Goal: Book appointment/travel/reservation

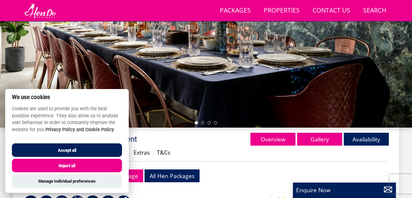
scroll to position [142, 0]
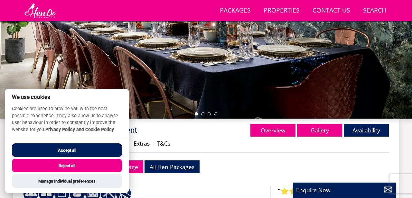
click at [100, 147] on button "Accept all" at bounding box center [67, 150] width 110 height 14
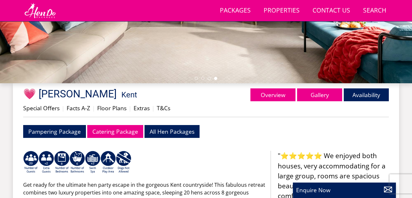
scroll to position [177, 0]
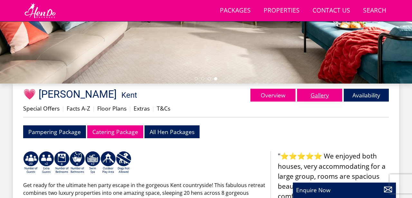
click at [314, 96] on link "Gallery" at bounding box center [319, 95] width 45 height 13
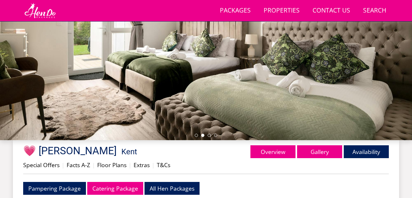
scroll to position [121, 0]
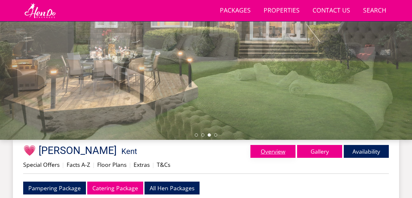
click at [269, 150] on link "Overview" at bounding box center [272, 151] width 45 height 13
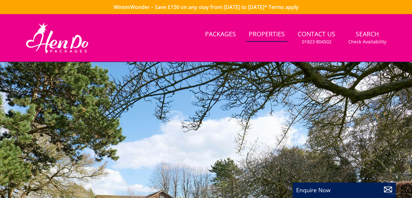
click at [265, 37] on link "Properties" at bounding box center [266, 34] width 41 height 14
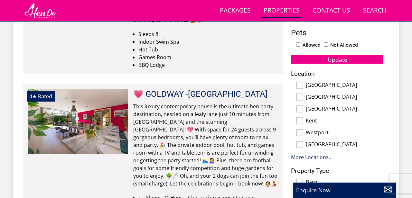
scroll to position [376, 0]
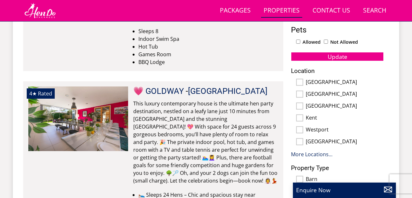
click at [302, 119] on input "Kent" at bounding box center [299, 117] width 7 height 7
checkbox input "true"
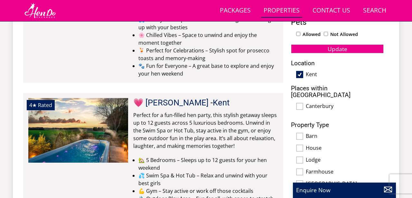
scroll to position [384, 0]
click at [153, 99] on link "💗 [PERSON_NAME]" at bounding box center [170, 103] width 75 height 10
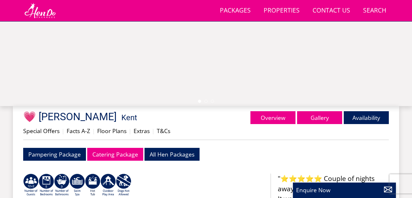
scroll to position [157, 0]
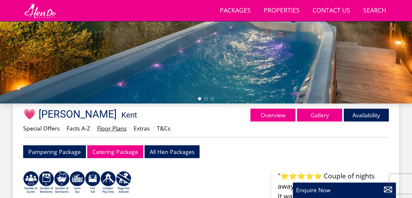
click at [114, 129] on link "Floor Plans" at bounding box center [111, 128] width 29 height 8
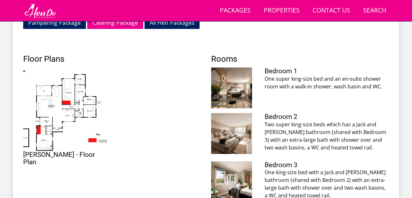
scroll to position [286, 0]
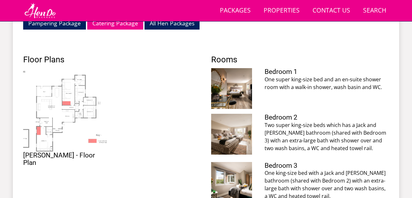
click at [76, 119] on img at bounding box center [65, 110] width 84 height 84
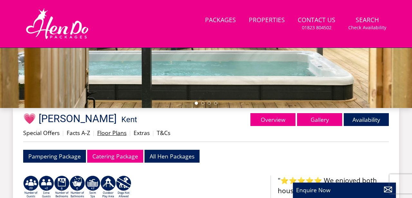
click at [107, 134] on link "Floor Plans" at bounding box center [111, 133] width 29 height 8
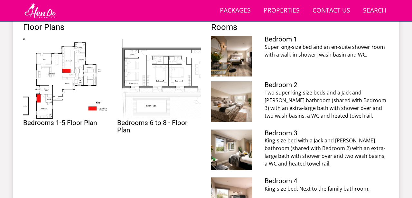
scroll to position [319, 0]
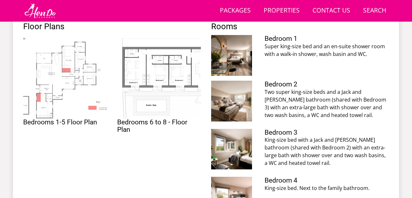
click at [86, 99] on img at bounding box center [65, 77] width 84 height 84
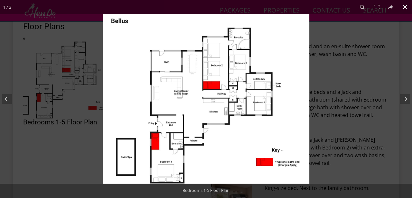
click at [405, 8] on button at bounding box center [404, 7] width 14 height 14
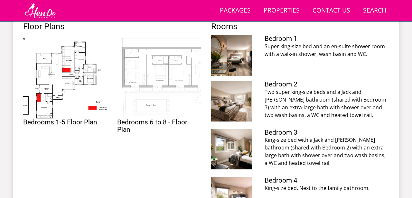
click at [166, 84] on img at bounding box center [159, 77] width 84 height 84
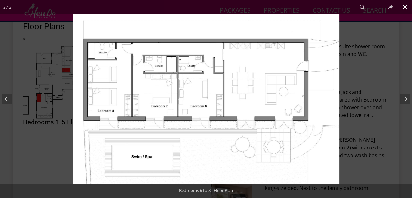
click at [403, 8] on button at bounding box center [404, 7] width 14 height 14
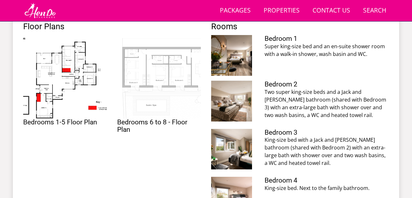
click at [156, 91] on img at bounding box center [159, 77] width 84 height 84
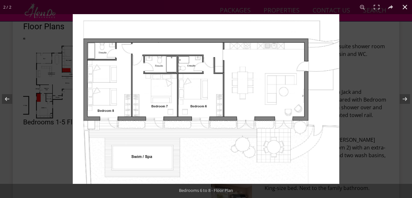
click at [405, 10] on button at bounding box center [404, 7] width 14 height 14
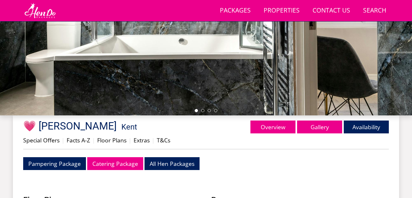
scroll to position [145, 0]
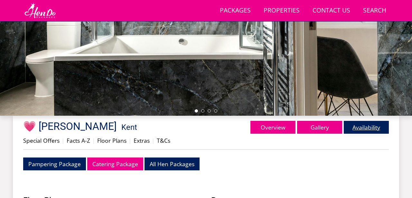
click at [357, 129] on link "Availability" at bounding box center [365, 127] width 45 height 13
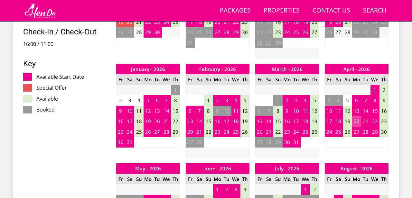
scroll to position [365, 0]
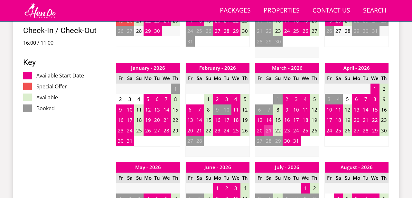
click at [269, 131] on td "21" at bounding box center [268, 130] width 9 height 11
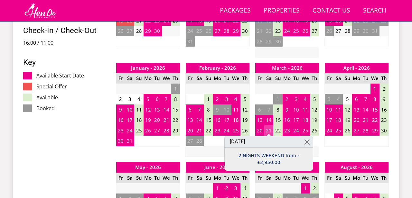
click at [270, 132] on td "21" at bounding box center [268, 130] width 9 height 11
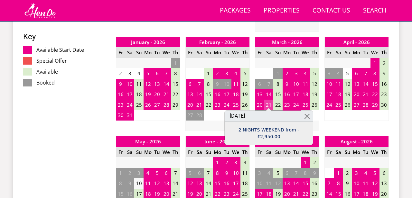
scroll to position [393, 0]
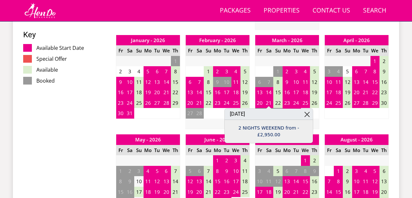
click at [306, 115] on link at bounding box center [306, 114] width 11 height 11
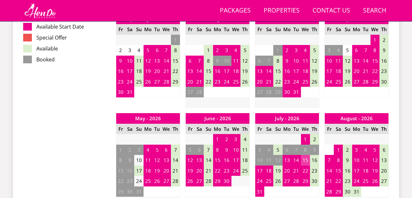
scroll to position [414, 0]
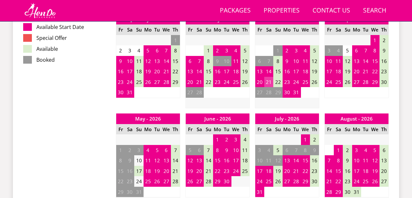
click at [267, 82] on td "21" at bounding box center [268, 82] width 9 height 11
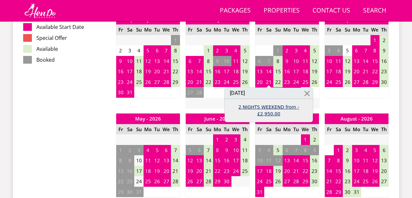
click at [253, 107] on link "2 NIGHTS WEEKEND from - £2,950.00" at bounding box center [268, 111] width 79 height 14
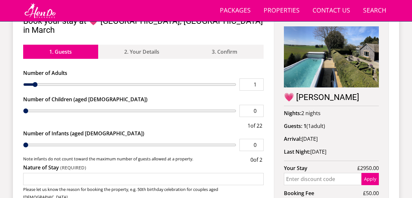
scroll to position [250, 0]
type input "19"
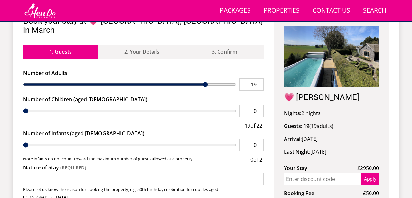
click at [205, 78] on input "range" at bounding box center [129, 84] width 213 height 12
type input "17"
click at [188, 78] on input "range" at bounding box center [129, 84] width 213 height 12
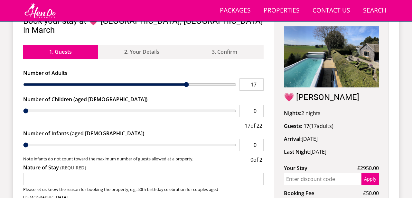
click at [182, 78] on input "range" at bounding box center [129, 84] width 213 height 12
type input "16"
click at [178, 78] on input "range" at bounding box center [129, 84] width 213 height 12
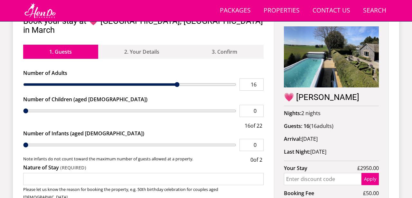
click at [173, 78] on input "range" at bounding box center [129, 84] width 213 height 12
type input "15"
click at [259, 78] on input "15" at bounding box center [251, 84] width 24 height 12
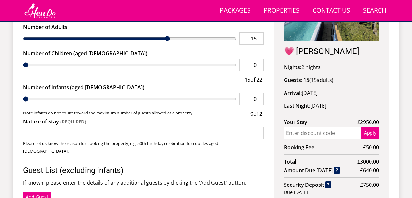
scroll to position [296, 0]
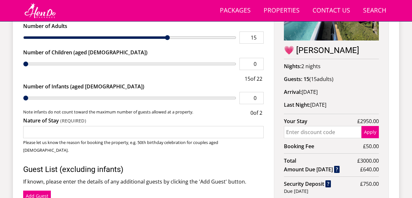
click at [249, 126] on input "Nature of Stay" at bounding box center [143, 132] width 240 height 12
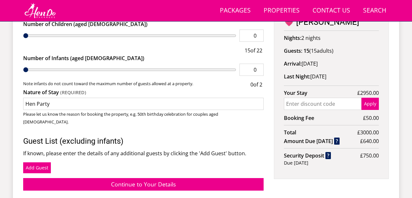
scroll to position [323, 0]
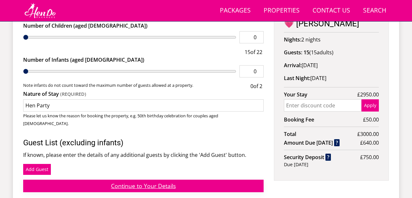
type input "Hen Party"
click at [247, 180] on link "Continue to Your Details" at bounding box center [143, 186] width 240 height 13
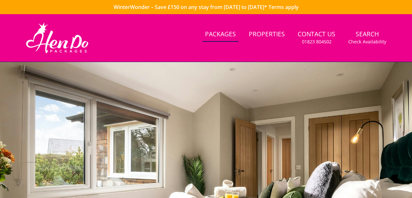
click at [224, 34] on link "Packages" at bounding box center [220, 34] width 36 height 14
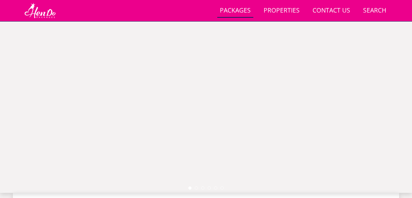
scroll to position [70, 0]
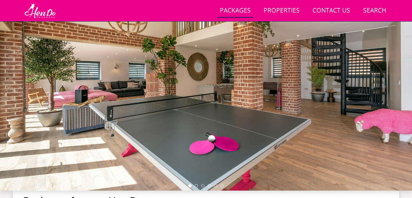
click at [196, 187] on div at bounding box center [206, 78] width 412 height 225
click at [196, 187] on li at bounding box center [196, 185] width 3 height 3
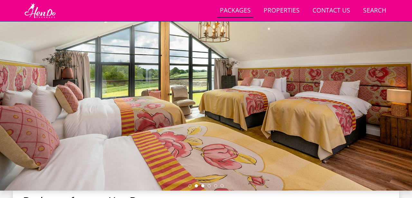
click at [203, 185] on li at bounding box center [202, 185] width 3 height 3
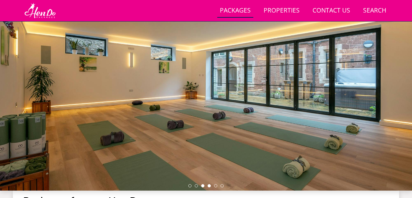
click at [208, 186] on li at bounding box center [208, 185] width 3 height 3
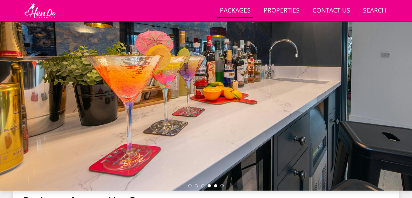
click at [216, 187] on li at bounding box center [215, 185] width 3 height 3
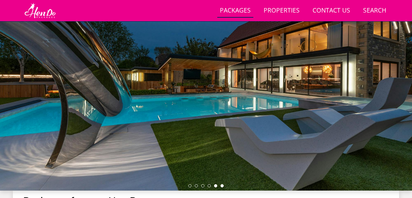
click at [222, 187] on li at bounding box center [221, 185] width 3 height 3
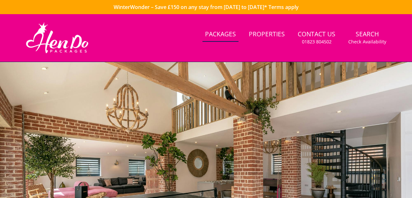
scroll to position [0, 0]
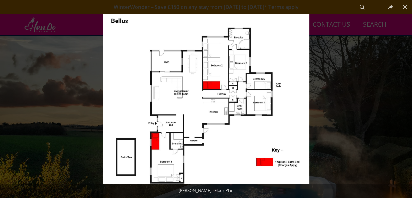
scroll to position [286, 0]
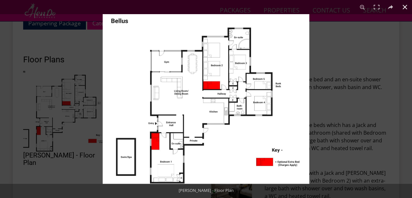
click at [405, 11] on button at bounding box center [404, 7] width 14 height 14
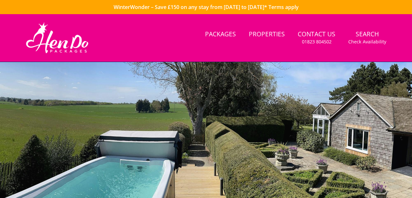
scroll to position [0, 0]
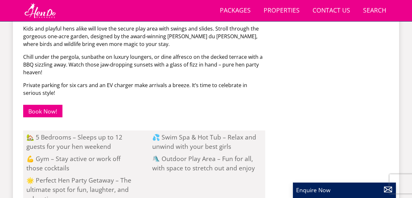
scroll to position [465, 0]
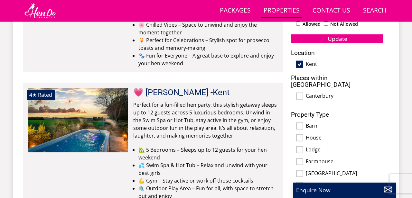
scroll to position [388, 0]
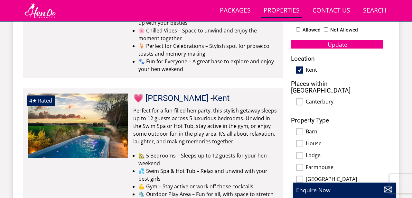
click at [299, 98] on input "Canterbury" at bounding box center [299, 101] width 7 height 7
checkbox input "true"
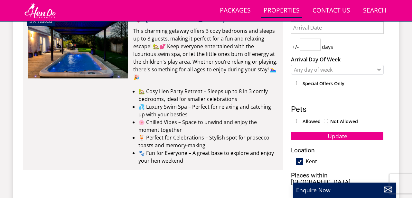
scroll to position [339, 0]
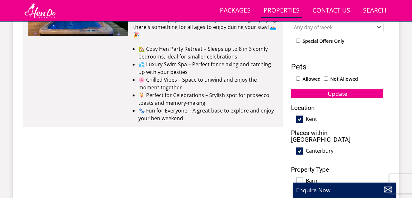
click at [299, 148] on input "Canterbury" at bounding box center [299, 151] width 7 height 7
checkbox input "false"
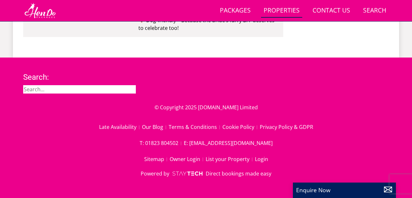
scroll to position [741, 0]
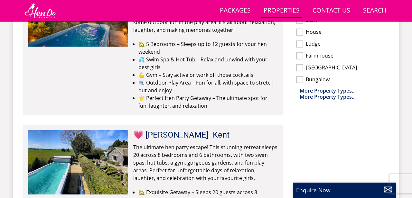
scroll to position [502, 0]
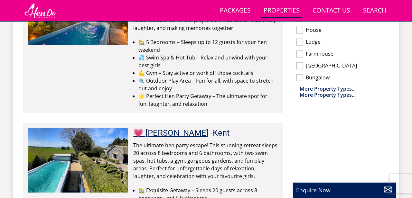
click at [149, 134] on link "💗 [PERSON_NAME]" at bounding box center [170, 133] width 75 height 10
